Goal: Task Accomplishment & Management: Use online tool/utility

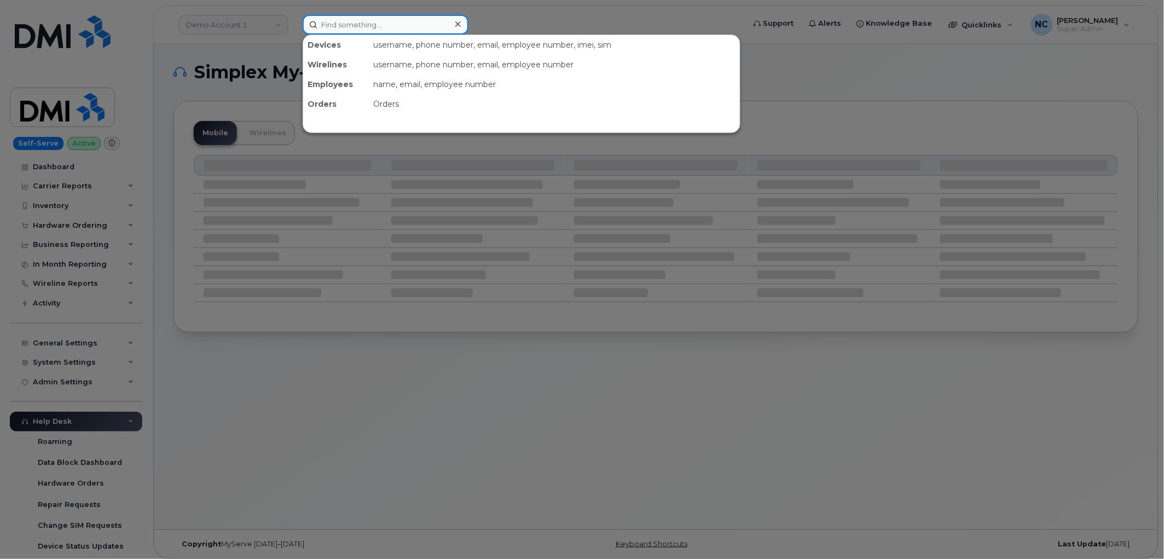
click at [332, 15] on input at bounding box center [386, 25] width 166 height 20
click at [338, 19] on input at bounding box center [386, 25] width 166 height 20
paste input "9012183840"
type input "9012183840"
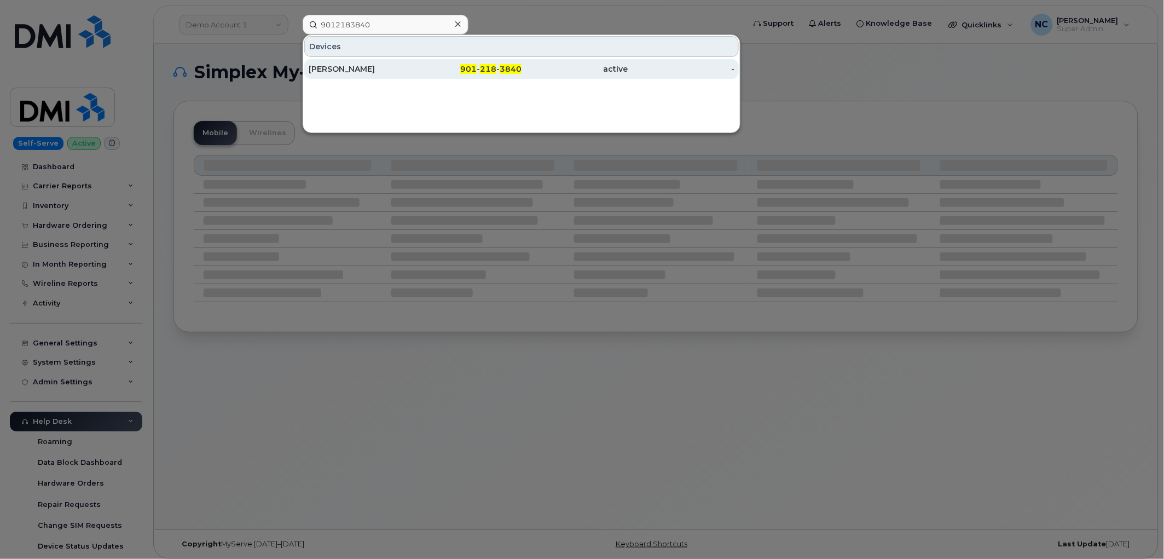
click at [389, 67] on div "PAULA SAPPINGTON" at bounding box center [362, 68] width 107 height 11
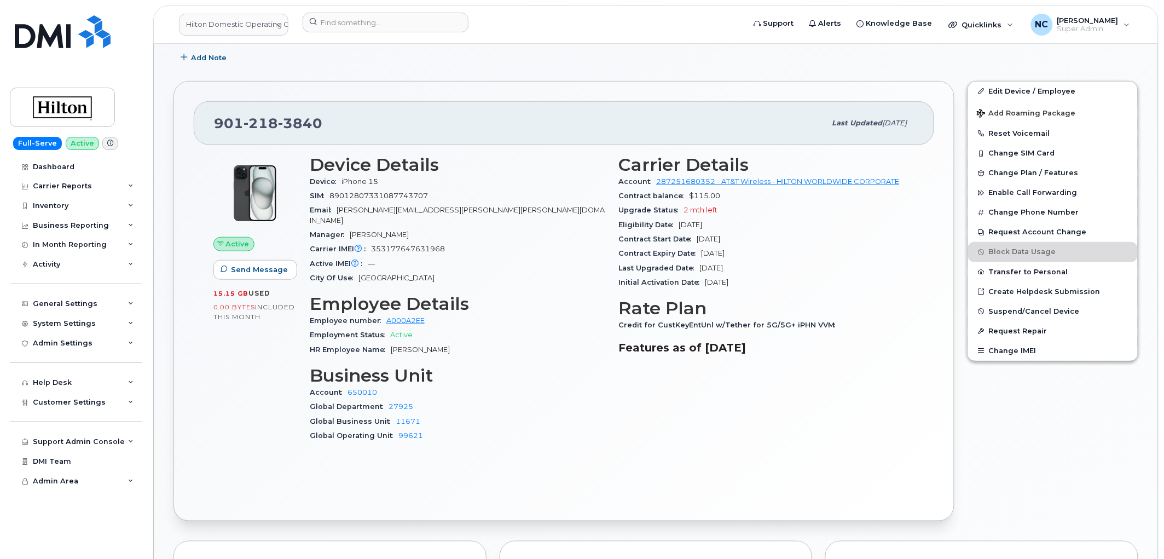
scroll to position [243, 0]
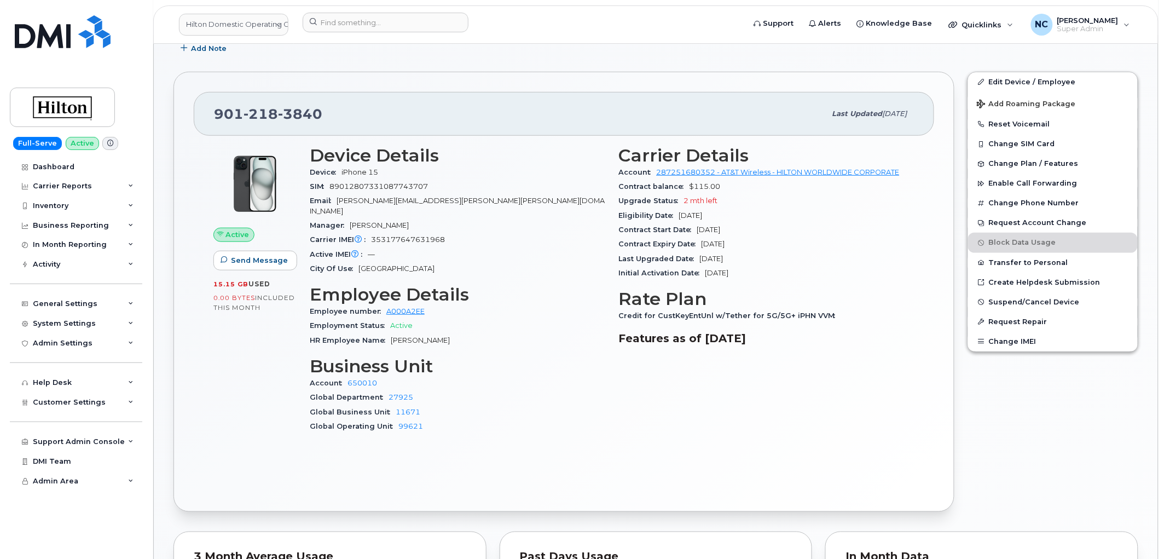
drag, startPoint x: 754, startPoint y: 230, endPoint x: 612, endPoint y: 234, distance: 142.3
click at [612, 234] on div "Carrier Details Account 287251680352 - AT&T Wireless - HILTON WORLDWIDE CORPORA…" at bounding box center [766, 294] width 309 height 310
drag, startPoint x: 808, startPoint y: 244, endPoint x: 611, endPoint y: 244, distance: 197.0
click at [611, 244] on div "Device Details Device iPhone 15 SIM 89012807331087743707 Email Paula.Sappington…" at bounding box center [612, 294] width 618 height 310
copy div "— City Of Use Memphis Employee Details Employee number A000A2EE Employment Stat…"
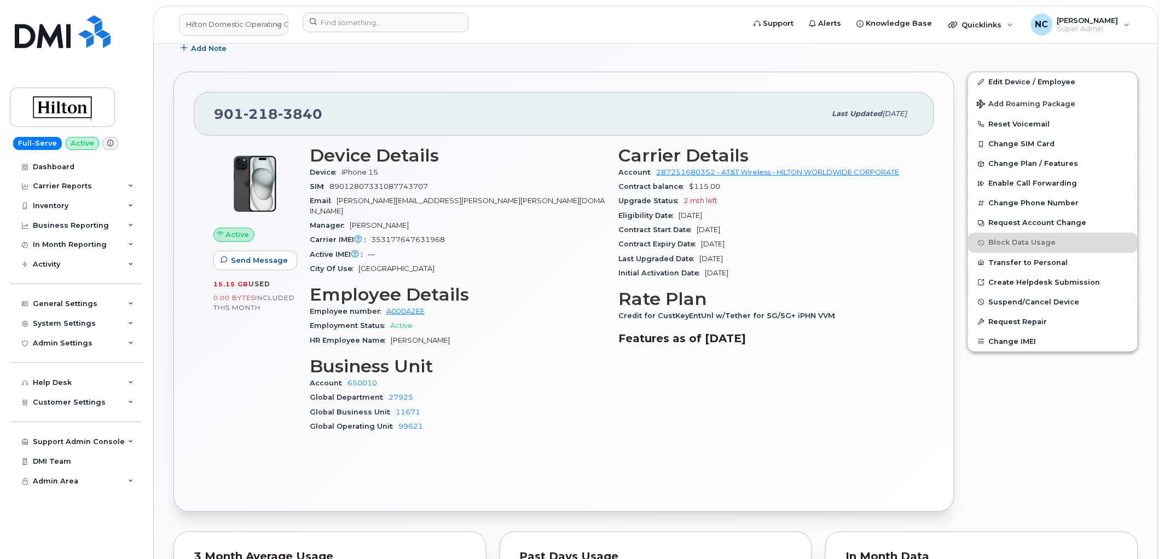
click at [847, 209] on div "Eligibility Date Dec 05, 2025" at bounding box center [767, 216] width 296 height 14
click at [745, 223] on div "Contract Start Date Dec 05, 2023" at bounding box center [767, 230] width 296 height 14
click at [762, 238] on div "Contract Expiry Date Dec 05, 2025" at bounding box center [767, 244] width 296 height 14
click at [772, 248] on div "Contract Expiry Date Dec 05, 2025" at bounding box center [767, 244] width 296 height 14
drag, startPoint x: 754, startPoint y: 247, endPoint x: 621, endPoint y: 238, distance: 133.3
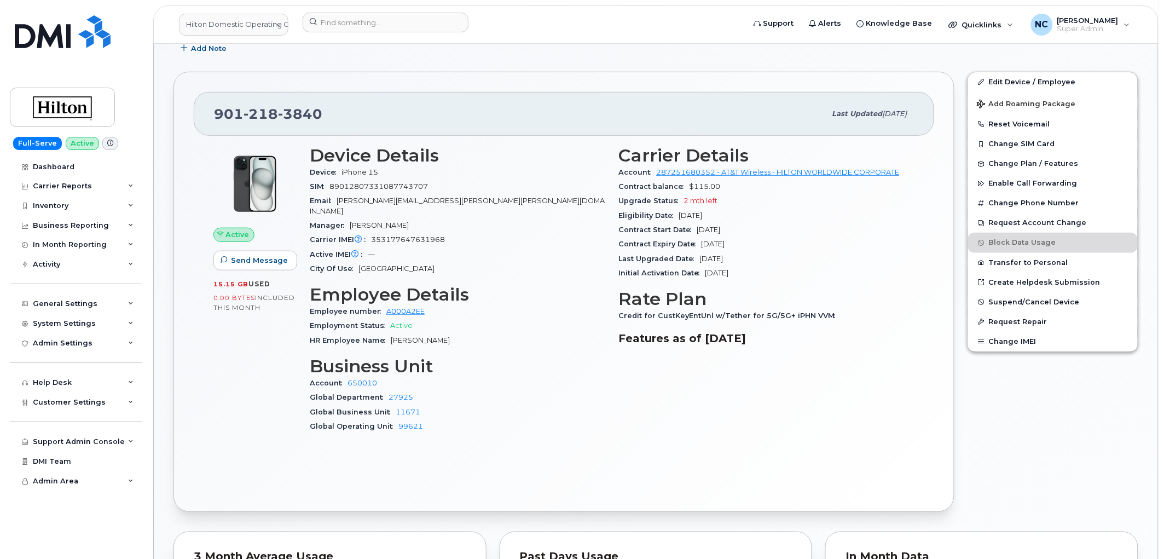
click at [620, 242] on div "Contract Expiry Date Dec 05, 2025" at bounding box center [767, 244] width 296 height 14
copy div "Contract Expiry Date Dec 05, 2025"
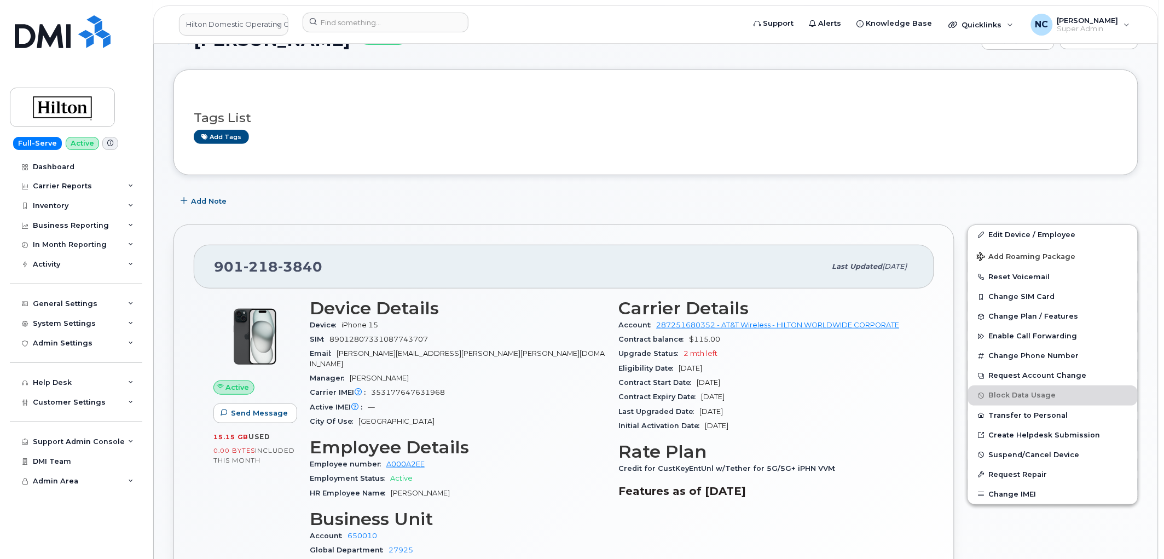
scroll to position [0, 0]
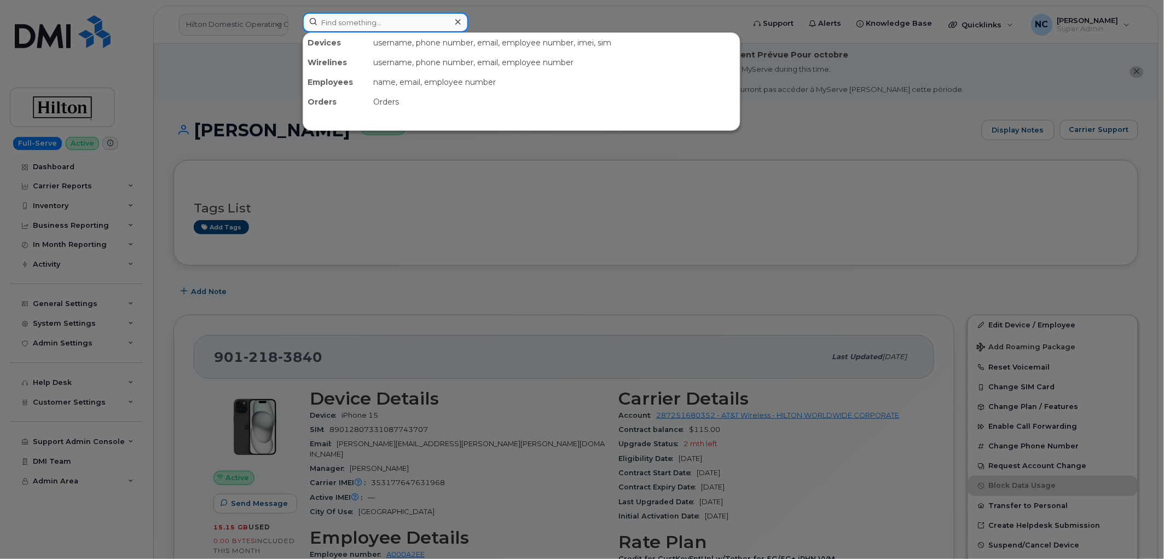
click at [379, 14] on input at bounding box center [386, 23] width 166 height 20
paste input "630-746-3626 No exact match. Press Enter for full results."
type input "630-746-3626 No exact match. Press Enter for full results."
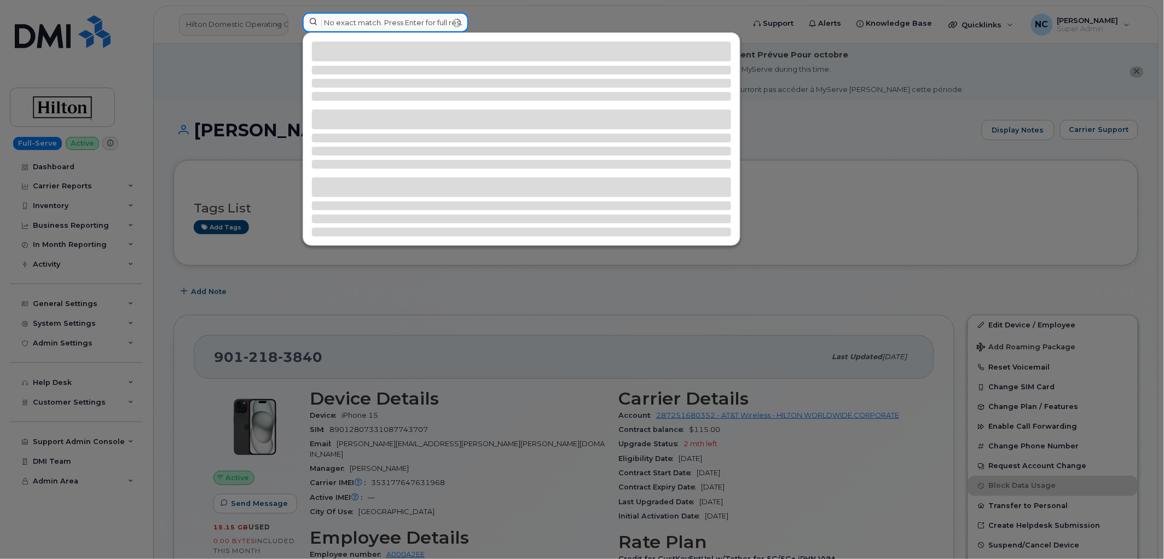
scroll to position [0, 0]
click at [426, 28] on input "630-746-3626 No exact match. Press Enter for full results." at bounding box center [386, 23] width 166 height 20
click at [452, 26] on input "630-746-3626 No exact match. Press Enter for full results." at bounding box center [386, 23] width 166 height 20
paste input "630-746-3626 No exact match. Press Enter for full results."
drag, startPoint x: 661, startPoint y: -2, endPoint x: 964, endPoint y: -3, distance: 303.2
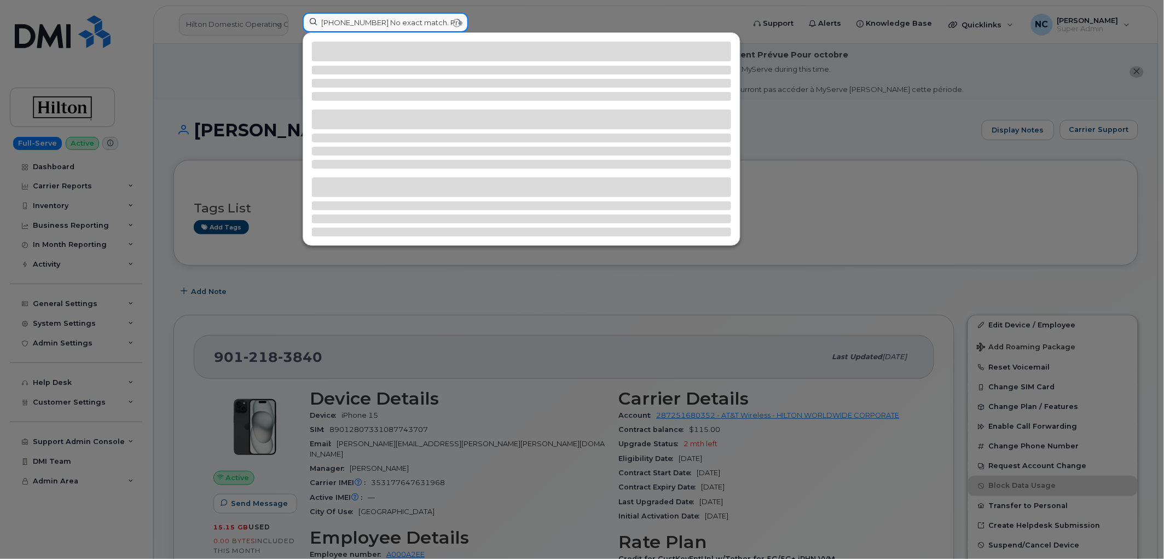
type input "630-746-3626"
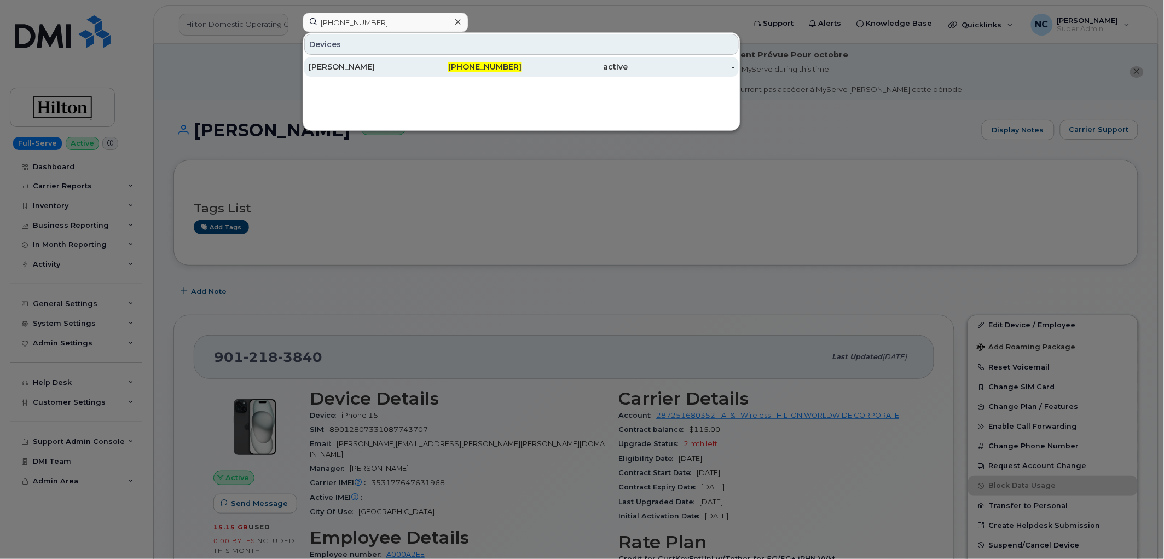
click at [319, 70] on div "[PERSON_NAME]" at bounding box center [362, 66] width 107 height 11
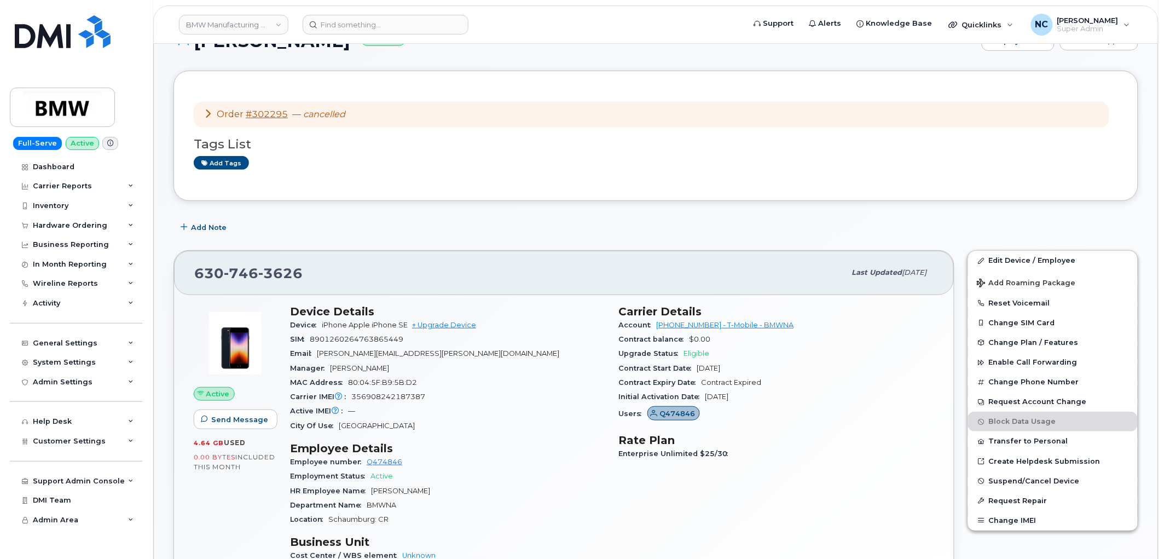
scroll to position [121, 0]
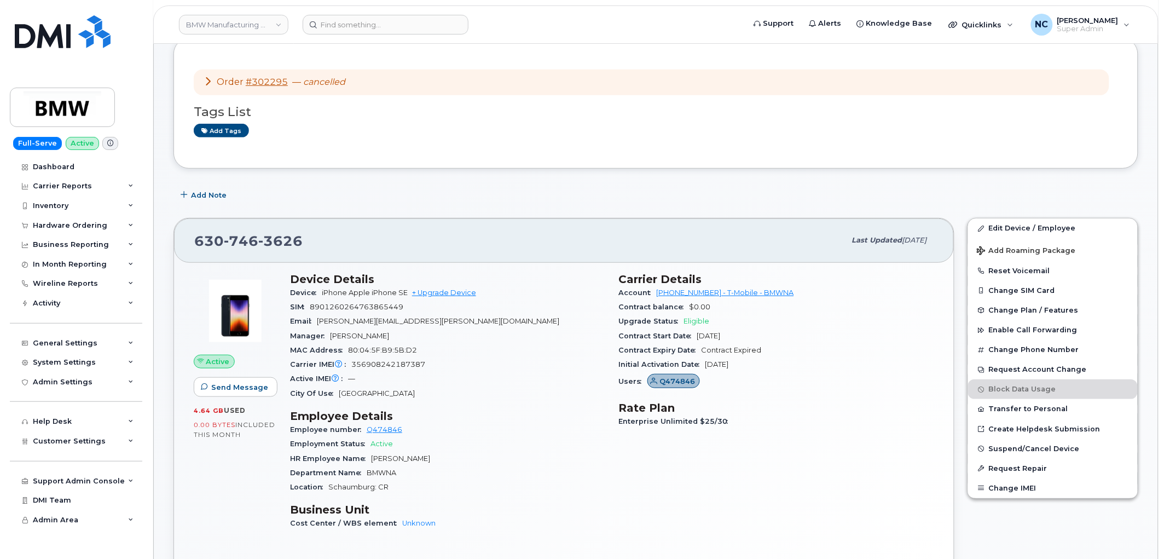
click at [331, 241] on div "630 746 3626" at bounding box center [519, 240] width 651 height 23
drag, startPoint x: 422, startPoint y: 317, endPoint x: 318, endPoint y: 320, distance: 104.0
click at [317, 320] on div "Email aaron.steffen@bmwna.com" at bounding box center [448, 321] width 316 height 14
copy span "aaron.steffen@bmwna.com"
drag, startPoint x: 263, startPoint y: 229, endPoint x: 195, endPoint y: 223, distance: 68.1
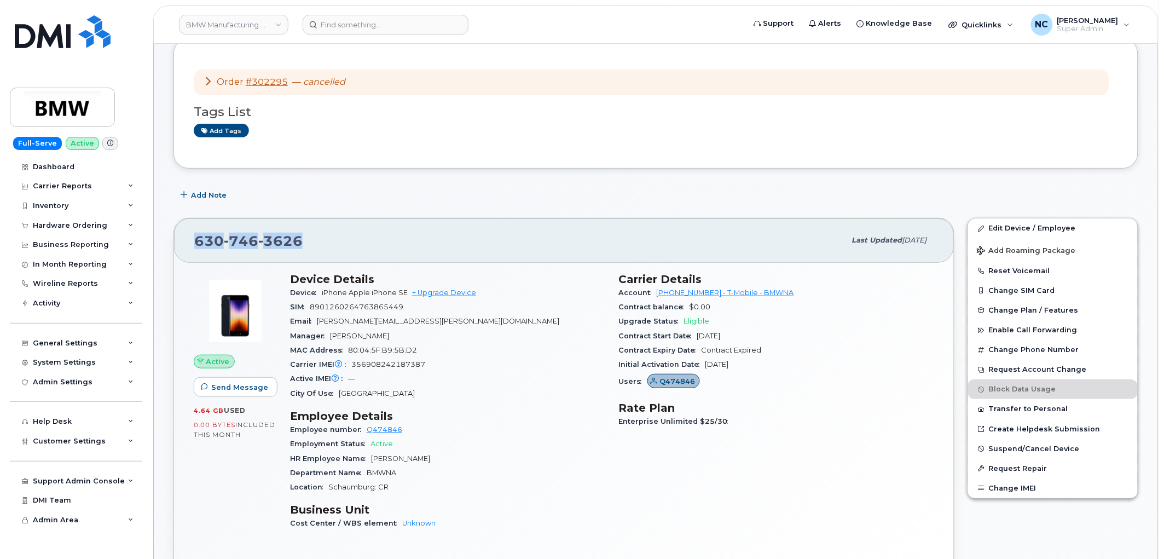
click at [195, 223] on div "630 746 3626 Last updated Sep 12, 2025" at bounding box center [564, 240] width 780 height 44
copy span "630 746 3626"
drag, startPoint x: 207, startPoint y: 36, endPoint x: 211, endPoint y: 28, distance: 9.1
click at [208, 36] on header "BMW Manufacturing Co LLC Support Alerts Knowledge Base Quicklinks Suspend / Can…" at bounding box center [655, 24] width 1005 height 38
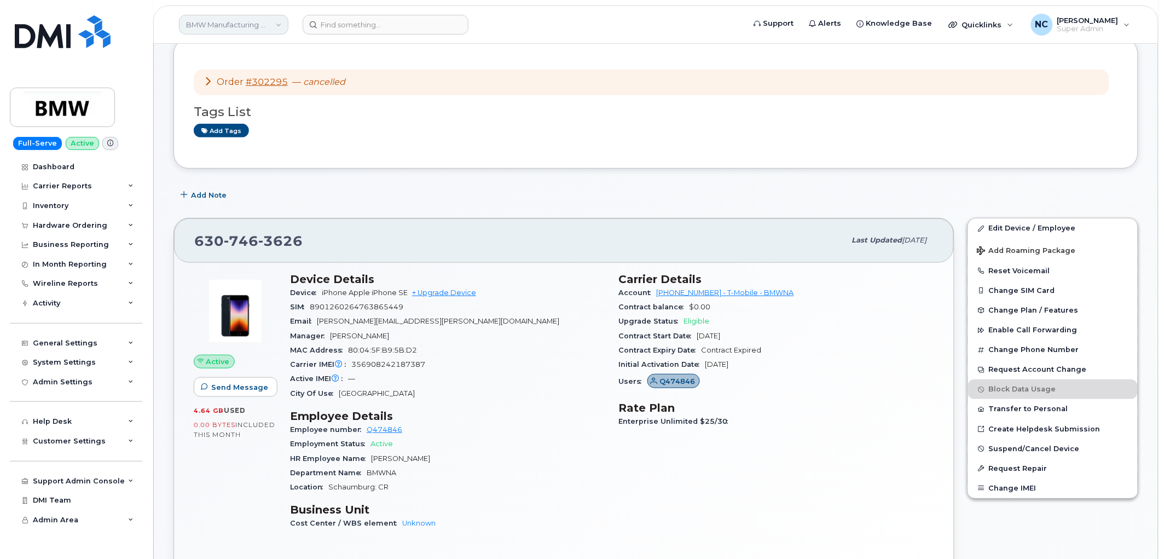
click at [213, 26] on link "BMW Manufacturing Co LLC" at bounding box center [233, 25] width 109 height 20
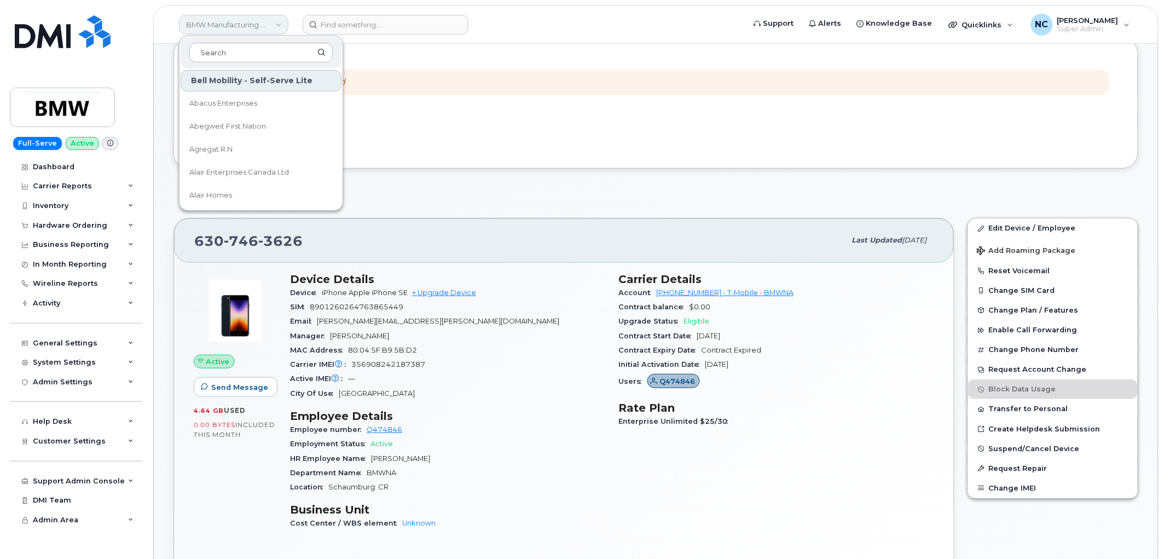
click at [214, 27] on link "BMW Manufacturing Co LLC" at bounding box center [233, 25] width 109 height 20
click at [495, 86] on div "Order #302295 — cancelled" at bounding box center [652, 83] width 916 height 26
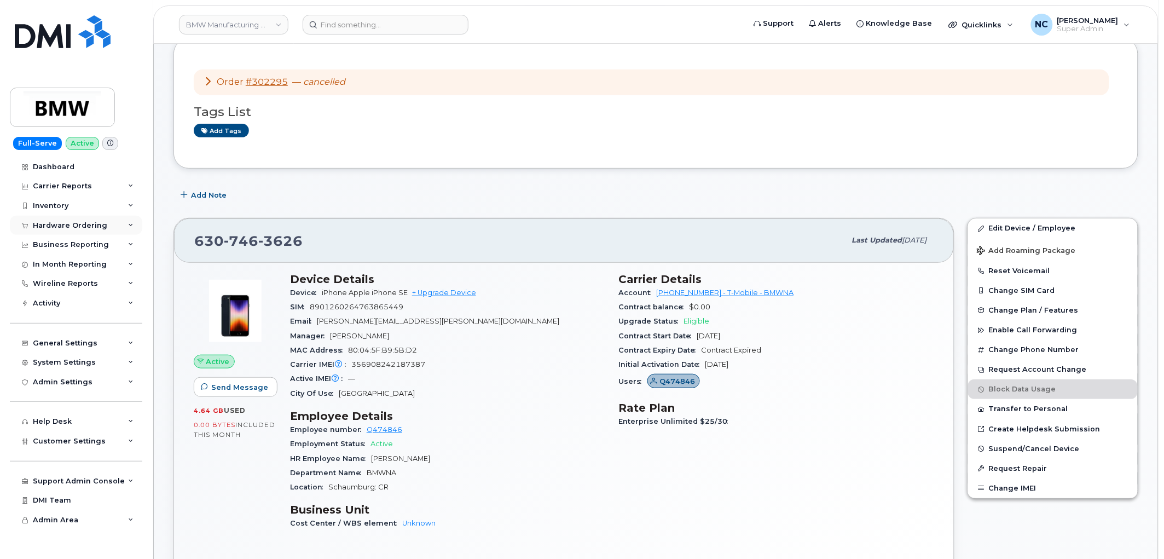
drag, startPoint x: 91, startPoint y: 243, endPoint x: 99, endPoint y: 225, distance: 19.1
click at [91, 241] on div "Business Reporting" at bounding box center [71, 244] width 76 height 9
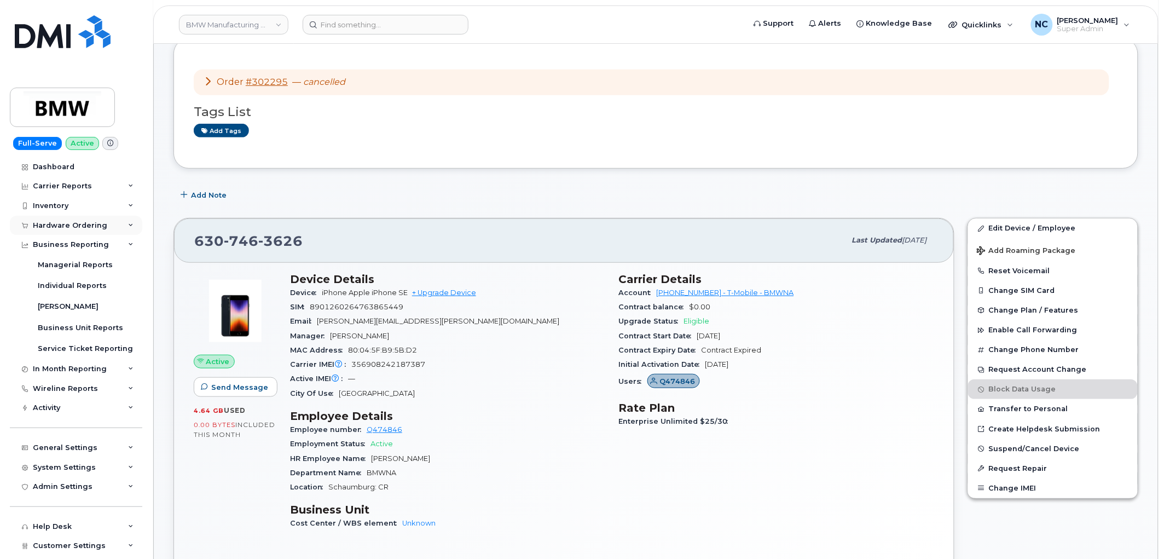
click at [99, 225] on div "Hardware Ordering" at bounding box center [70, 225] width 74 height 9
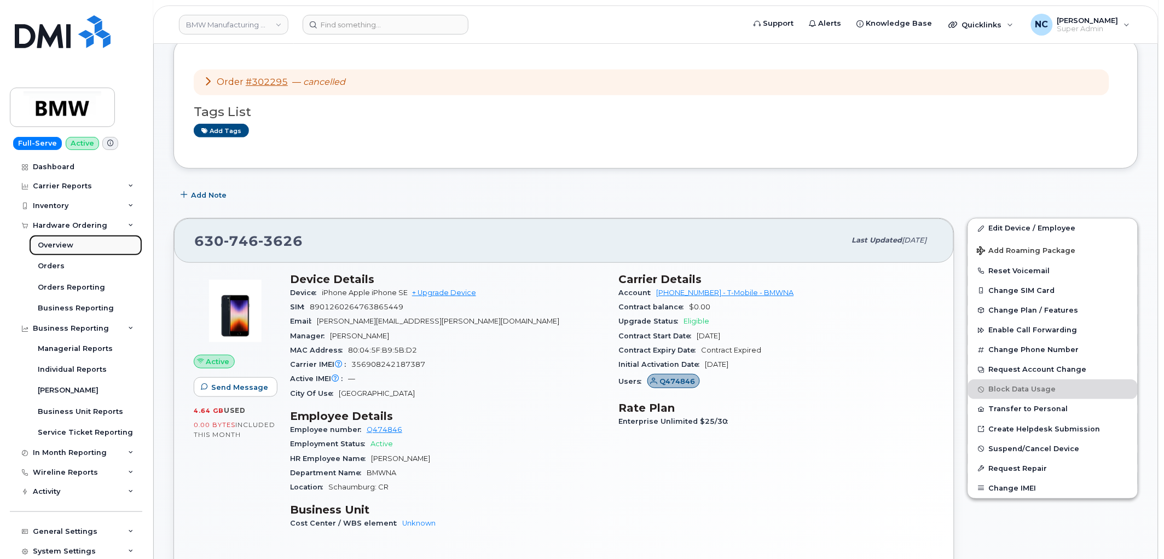
click at [79, 250] on link "Overview" at bounding box center [85, 245] width 113 height 21
click at [78, 267] on link "Orders" at bounding box center [85, 266] width 113 height 21
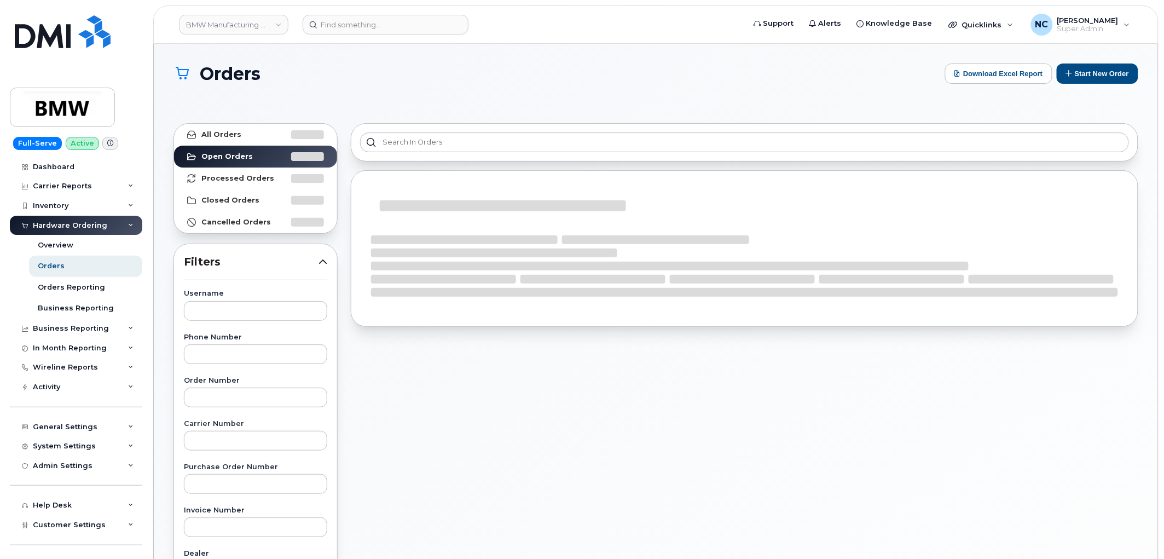
click at [1108, 62] on div "Orders Download Excel Report Start New Order All Orders Open Orders Processed O…" at bounding box center [656, 471] width 1004 height 855
click at [1096, 67] on button "Start New Order" at bounding box center [1098, 73] width 82 height 20
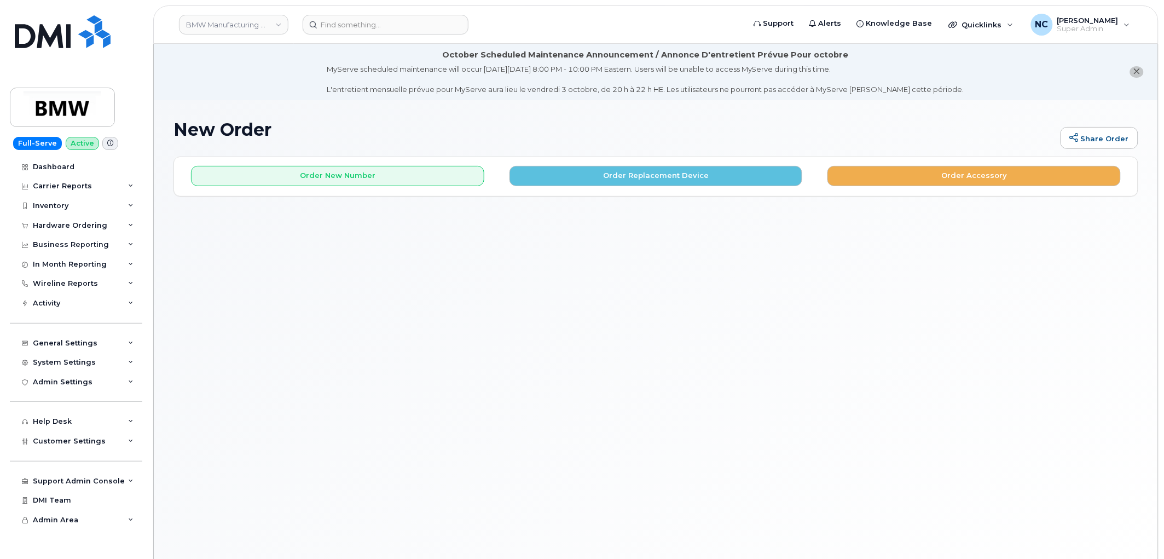
click at [662, 163] on div "Order New Number Order Replacement Device Order Accessory" at bounding box center [656, 171] width 964 height 29
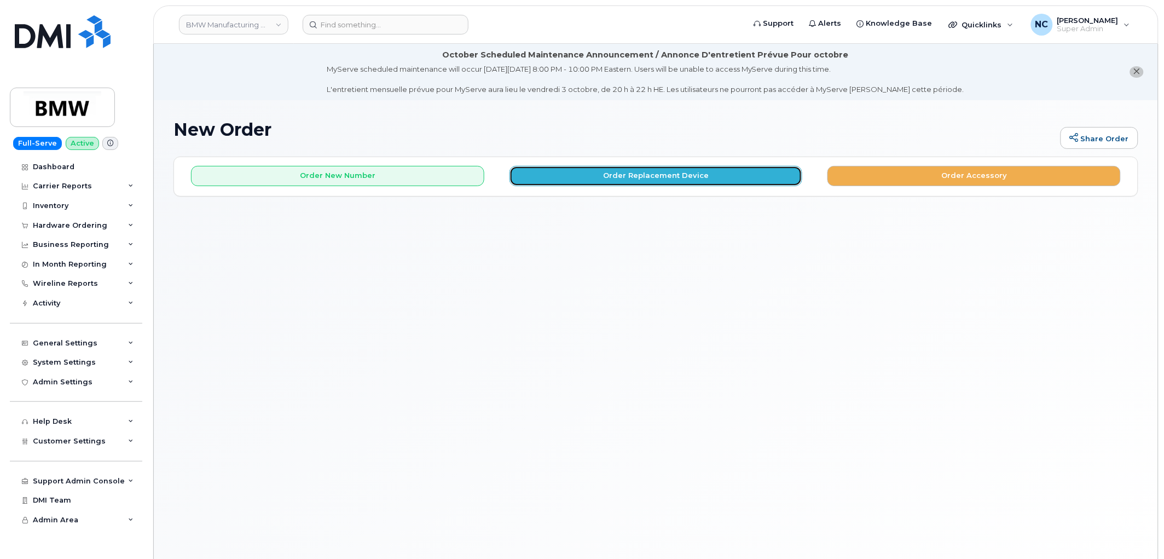
click at [646, 179] on button "Order Replacement Device" at bounding box center [656, 176] width 293 height 20
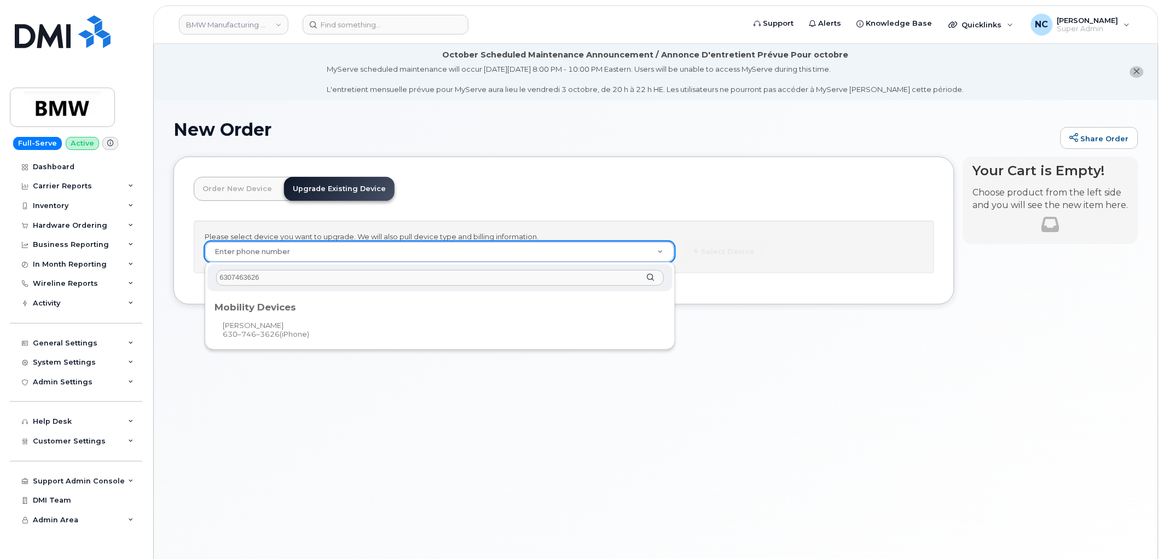
type input "6307463626"
type input "911853"
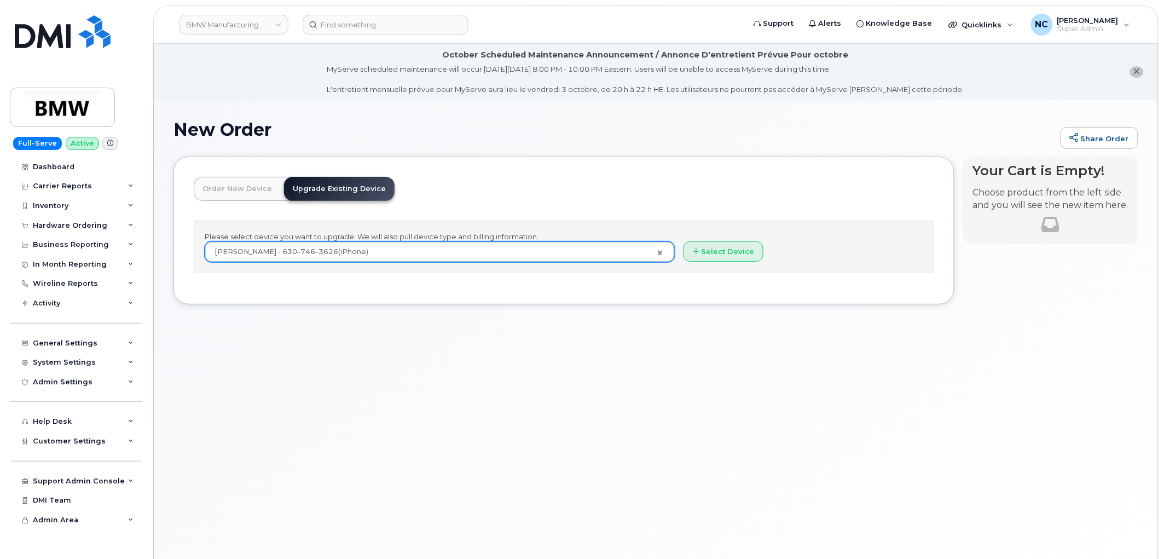
click at [720, 238] on div "Please select device you want to upgrade. We will also pull device type and bil…" at bounding box center [564, 247] width 740 height 53
click at [716, 245] on button "Select Device" at bounding box center [724, 251] width 80 height 20
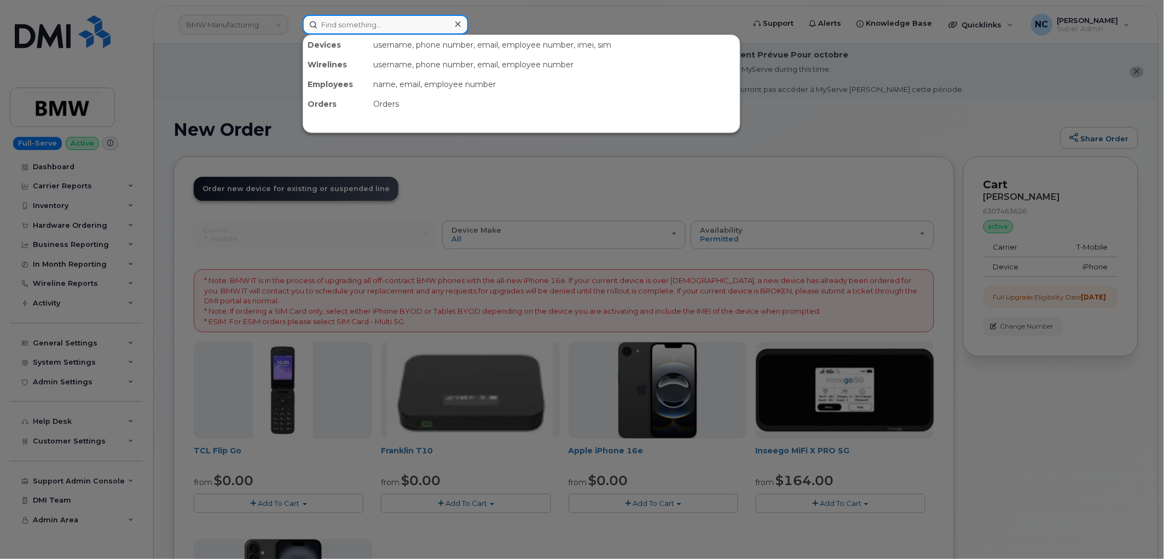
click at [413, 20] on input at bounding box center [386, 25] width 166 height 20
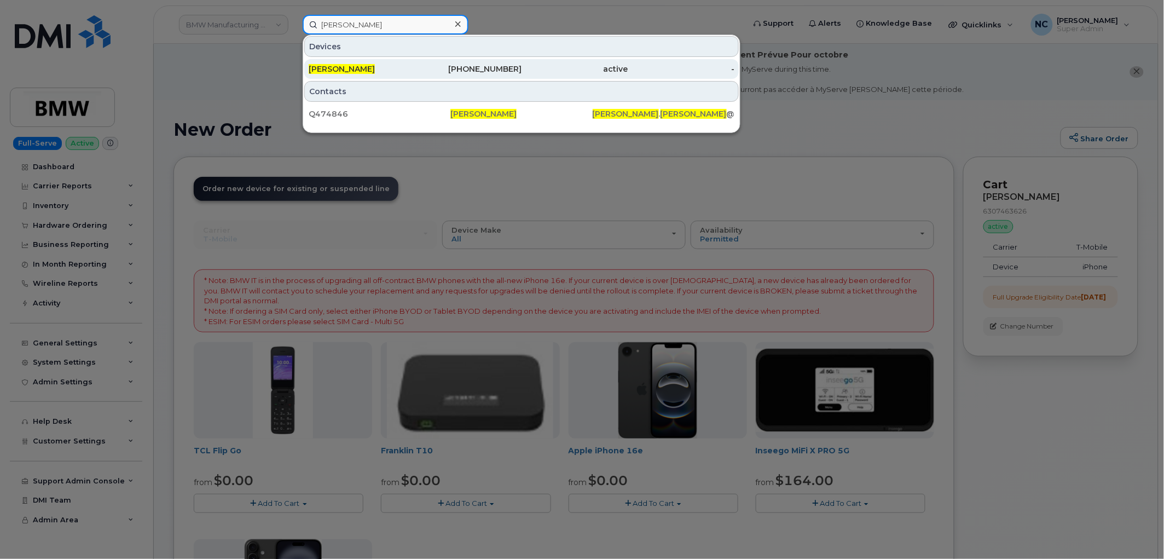
type input "aaron steffen"
click at [368, 68] on div "[PERSON_NAME]" at bounding box center [362, 68] width 107 height 11
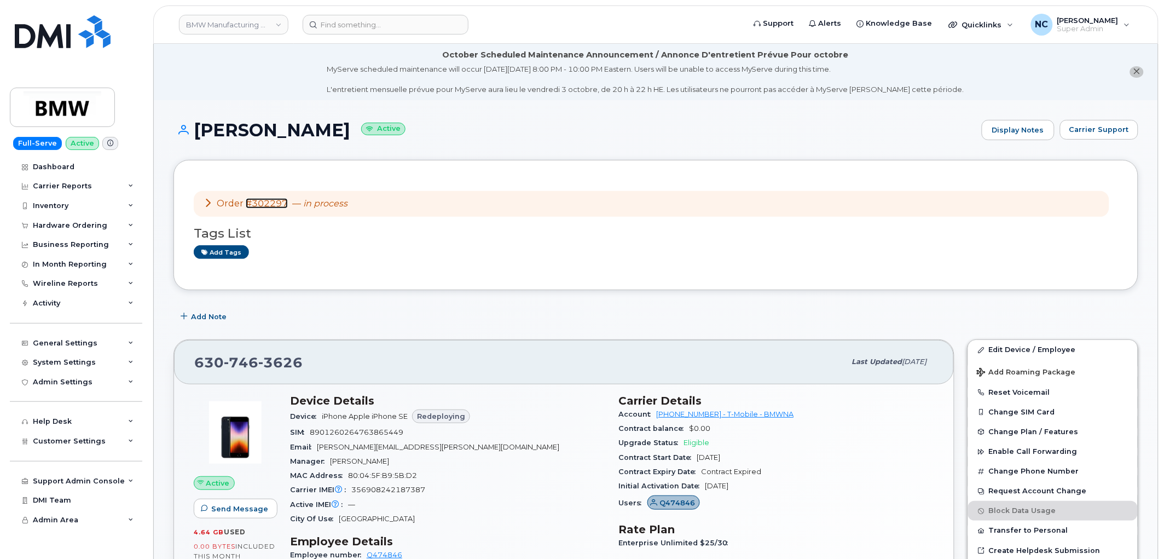
click at [266, 205] on link "#302297" at bounding box center [267, 203] width 42 height 10
drag, startPoint x: 307, startPoint y: 367, endPoint x: 190, endPoint y: 359, distance: 116.8
click at [190, 359] on div "630 746 3626 Last updated Sep 12, 2025" at bounding box center [564, 362] width 780 height 44
copy span "630 746 3626"
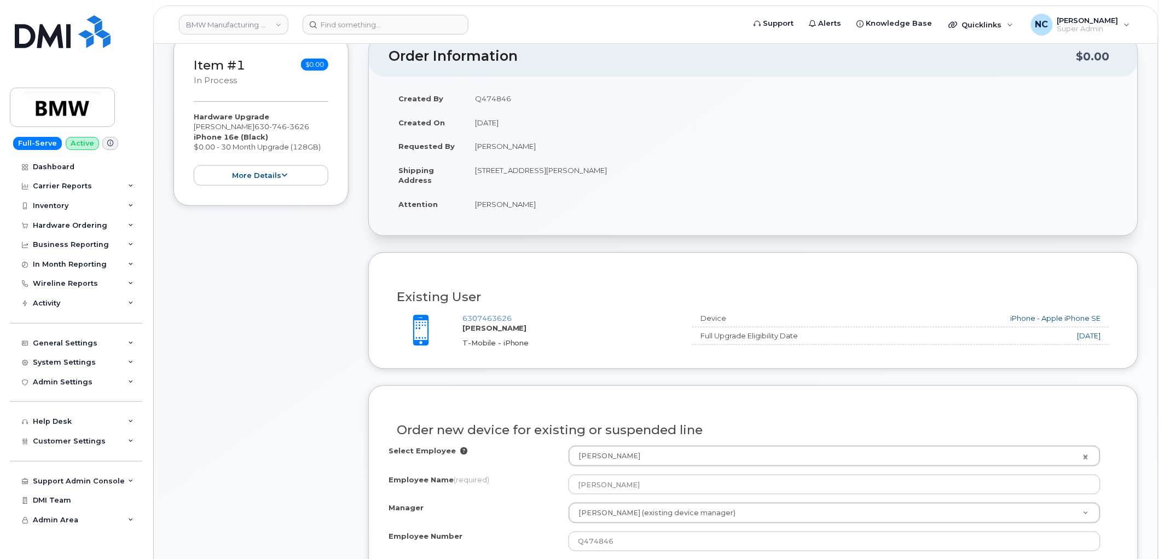
scroll to position [56, 0]
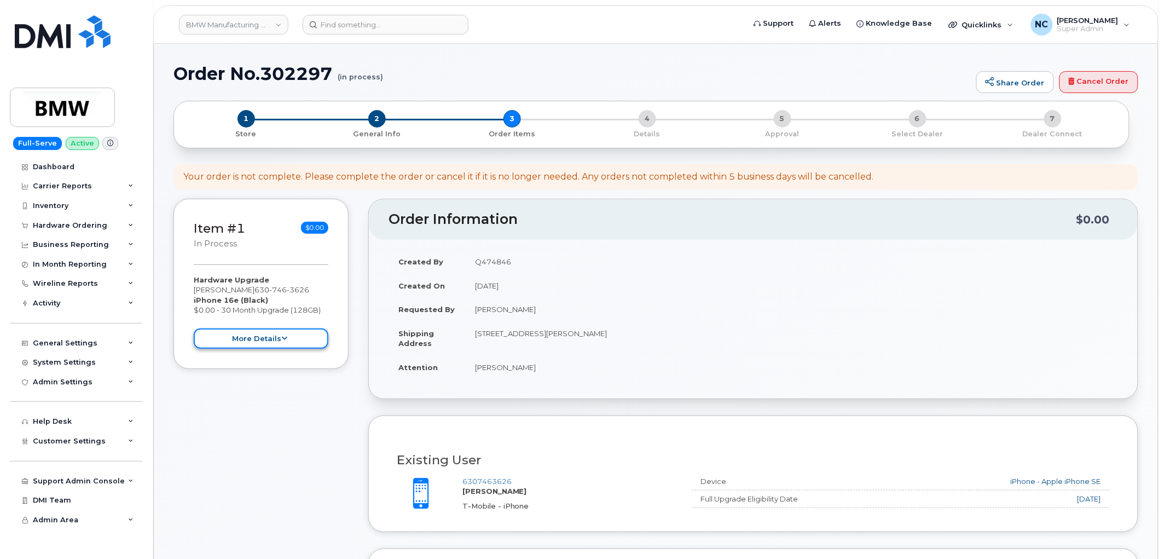
click at [275, 339] on button "more details" at bounding box center [261, 338] width 135 height 20
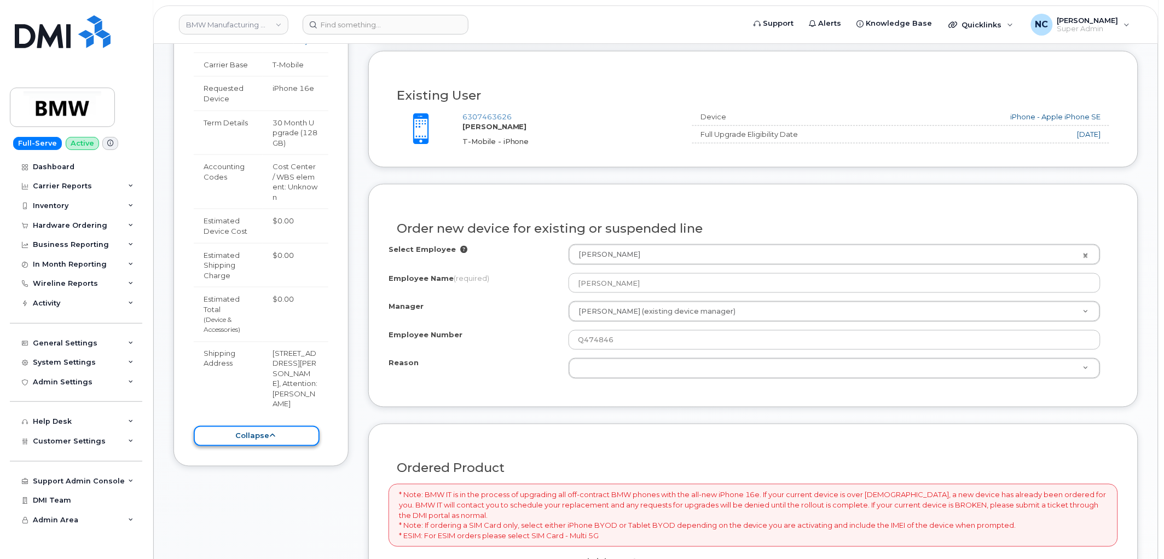
click at [278, 426] on button "collapse" at bounding box center [257, 436] width 126 height 20
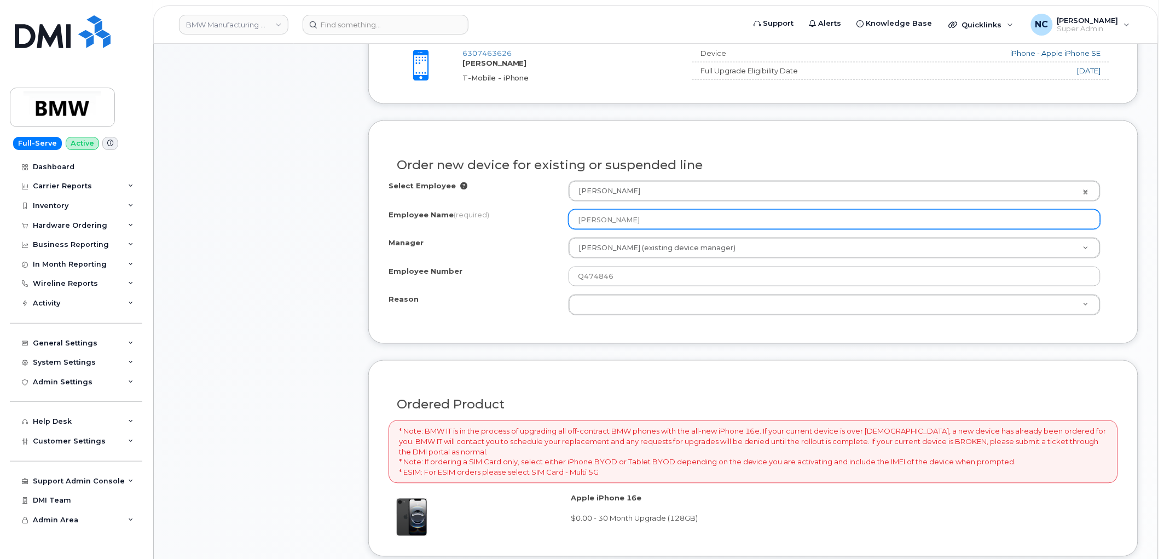
scroll to position [542, 0]
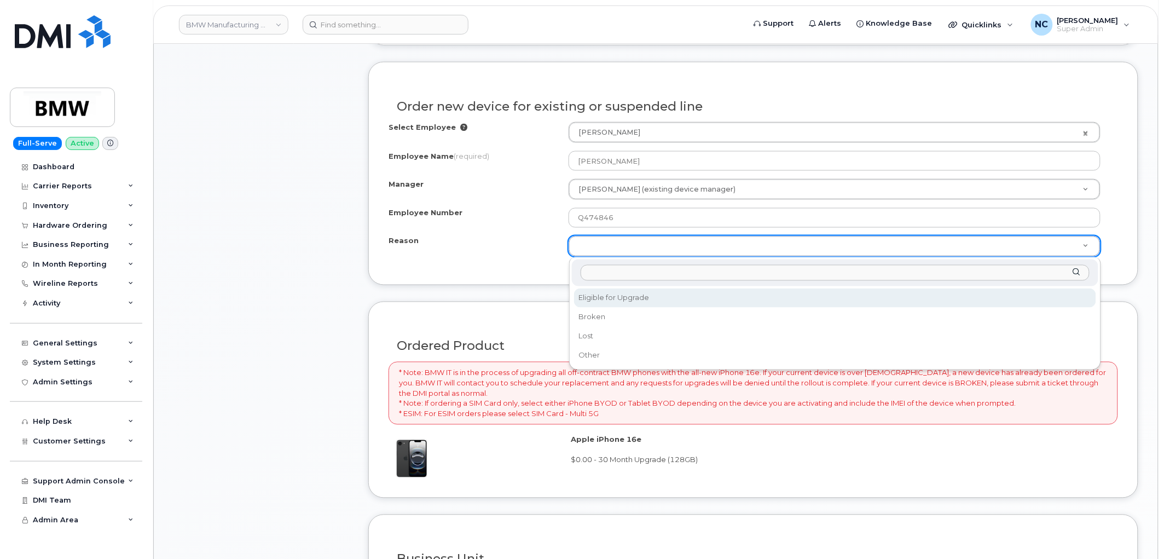
drag, startPoint x: 449, startPoint y: 239, endPoint x: 460, endPoint y: 239, distance: 11.0
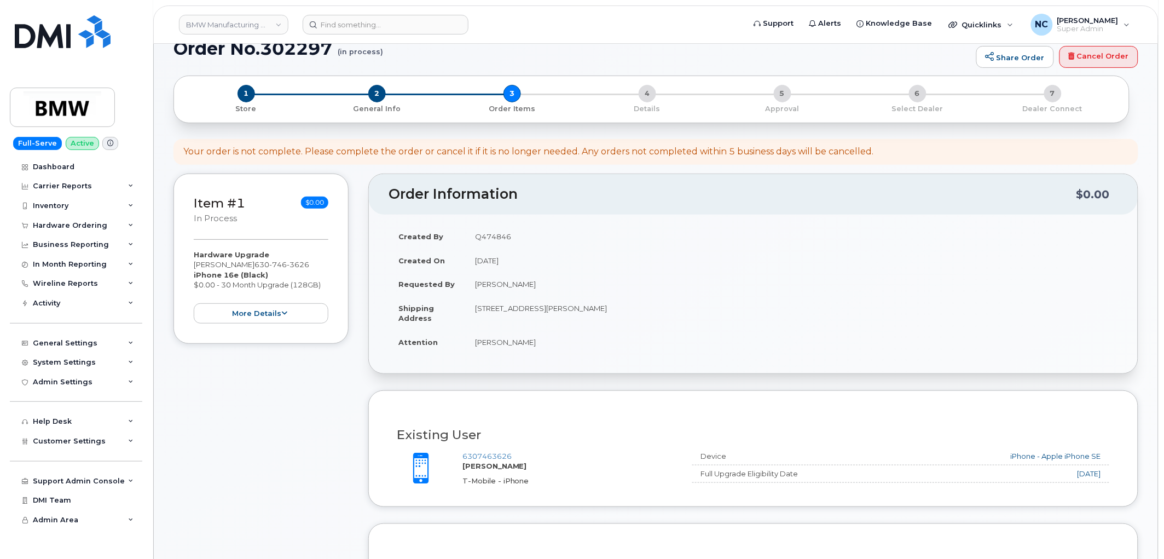
scroll to position [0, 0]
